Goal: Transaction & Acquisition: Purchase product/service

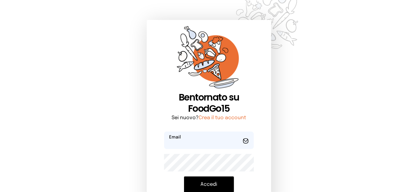
type input "**********"
click at [201, 181] on button "Accedi" at bounding box center [209, 184] width 50 height 16
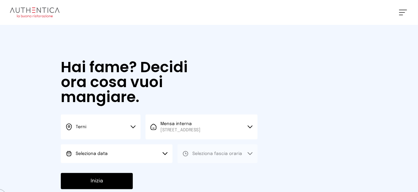
click at [120, 154] on button "Seleziona data" at bounding box center [117, 153] width 112 height 19
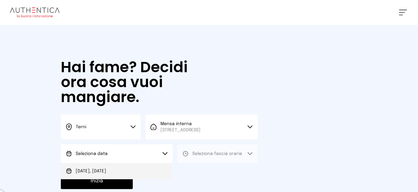
click at [83, 174] on span "[DATE], [DATE]" at bounding box center [91, 171] width 30 height 6
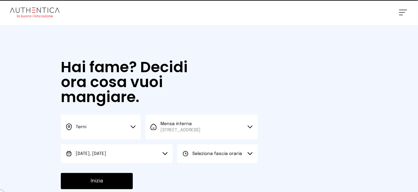
click at [224, 153] on button "Seleziona fascia oraria" at bounding box center [218, 153] width 80 height 19
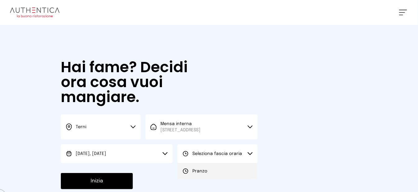
click at [207, 172] on li "Pranzo" at bounding box center [218, 171] width 80 height 16
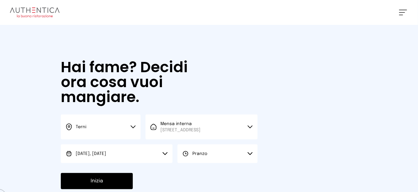
click at [117, 186] on button "Inizia" at bounding box center [97, 181] width 72 height 16
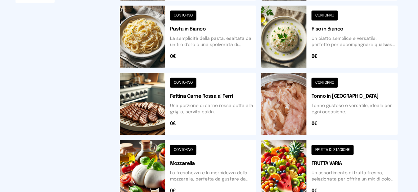
scroll to position [61, 0]
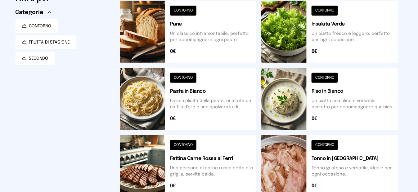
click at [378, 91] on button at bounding box center [329, 99] width 137 height 62
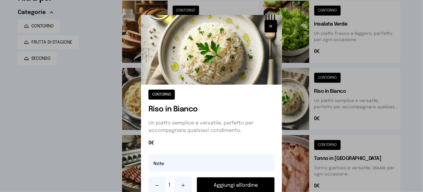
click at [250, 189] on button "Aggiungi all'ordine" at bounding box center [236, 185] width 78 height 16
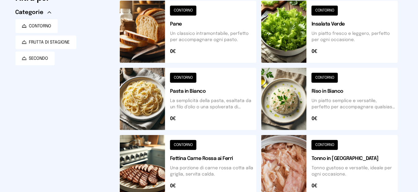
scroll to position [0, 0]
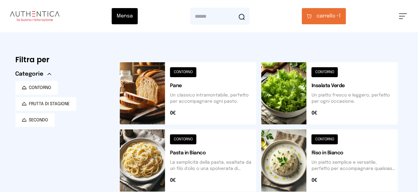
click at [344, 11] on button "carrello • 1" at bounding box center [324, 16] width 44 height 16
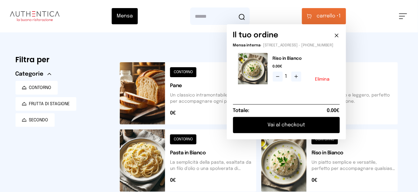
click at [298, 126] on button "Vai al checkout" at bounding box center [286, 125] width 107 height 16
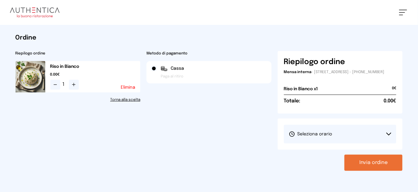
click at [356, 143] on button "Seleziona orario" at bounding box center [340, 134] width 113 height 19
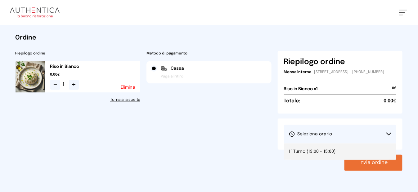
click at [334, 159] on li "1° Turno (13:00 - 15:00)" at bounding box center [340, 151] width 113 height 16
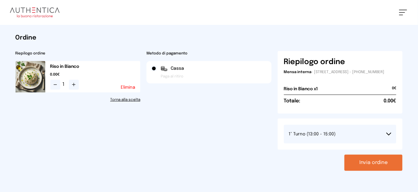
click at [367, 160] on button "Invia ordine" at bounding box center [374, 162] width 58 height 16
